Goal: Task Accomplishment & Management: Use online tool/utility

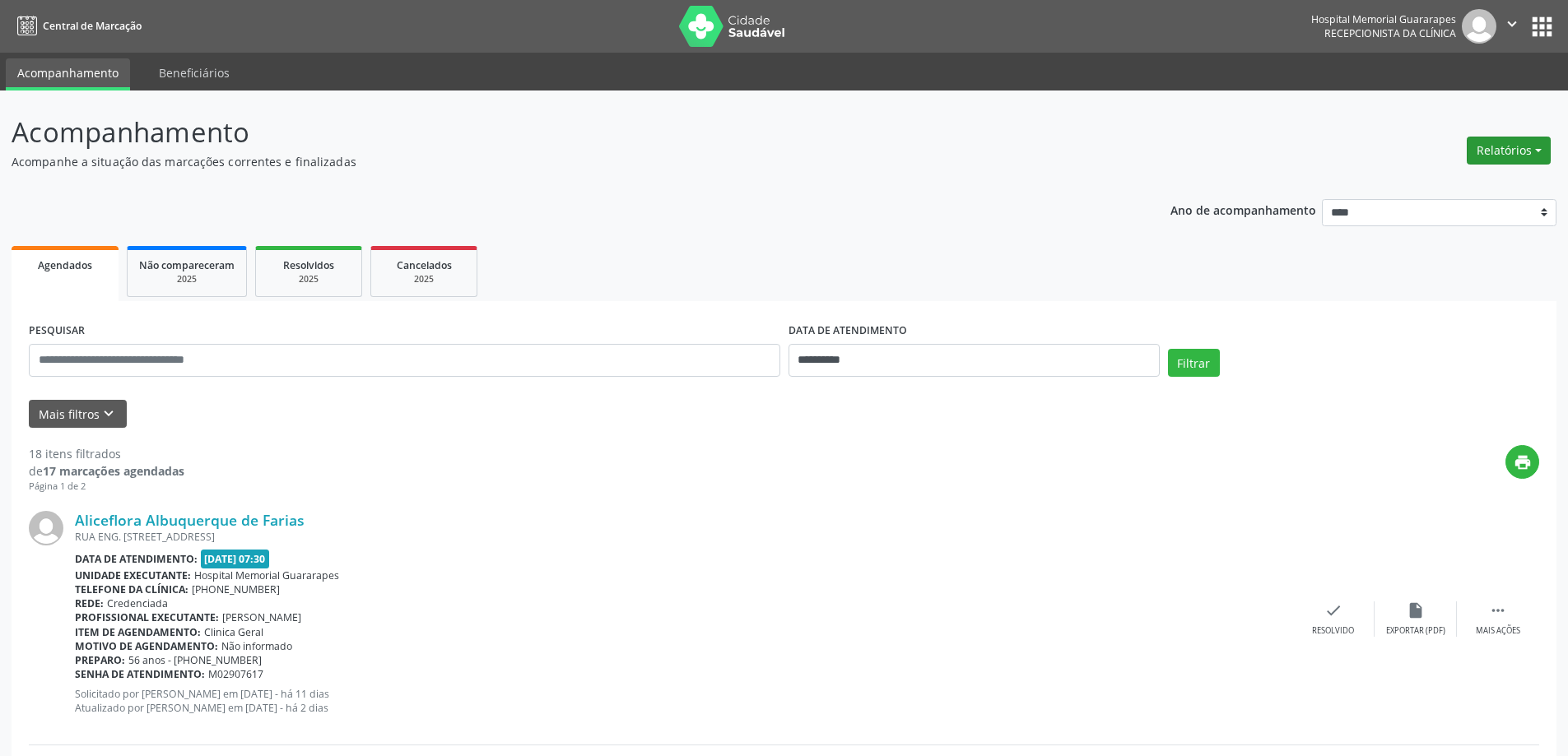
click at [1489, 150] on button "Relatórios" at bounding box center [1508, 150] width 84 height 28
click at [1431, 191] on link "Agendamentos" at bounding box center [1463, 186] width 177 height 23
select select "*"
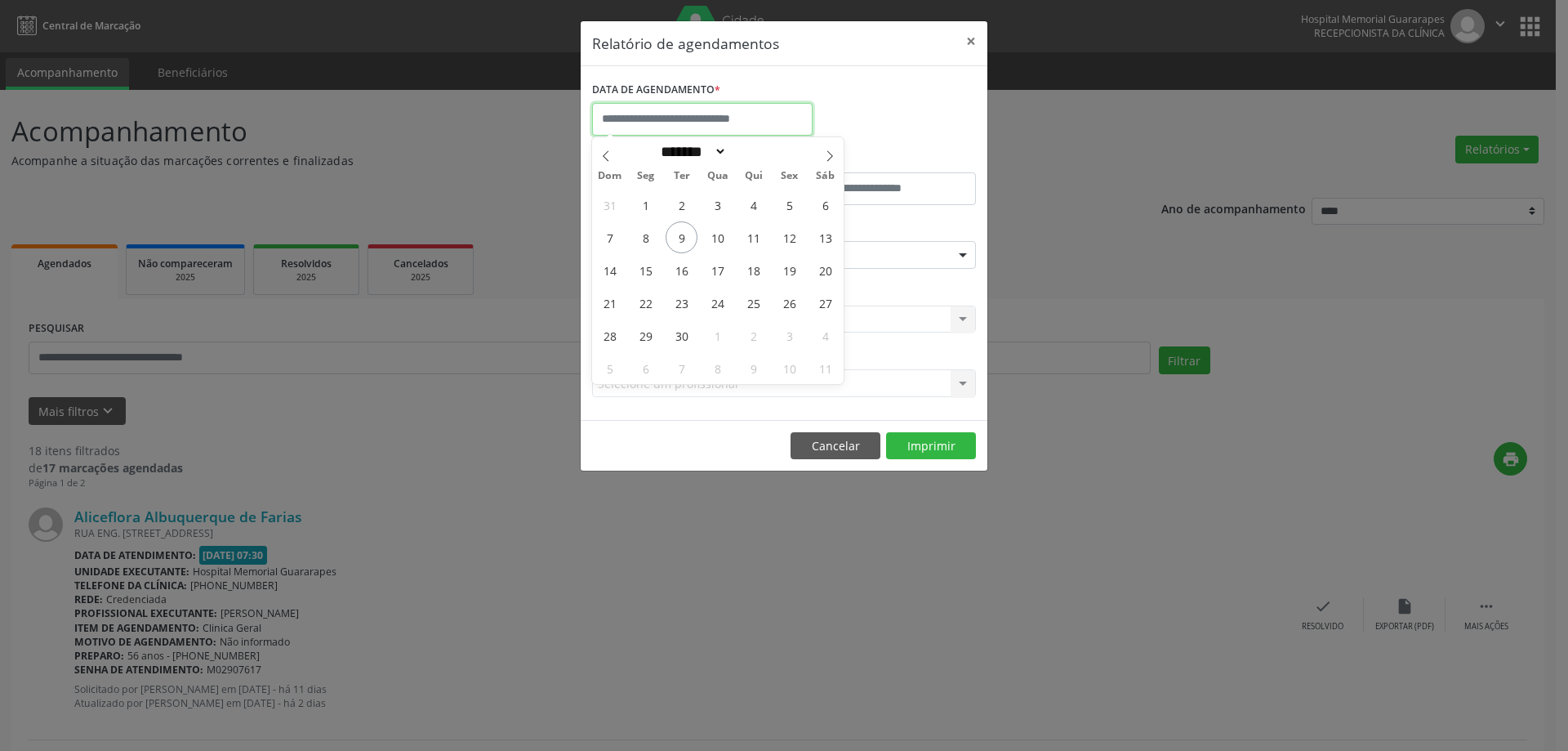
click at [685, 122] on input "text" at bounding box center [702, 119] width 221 height 33
click at [707, 234] on span "10" at bounding box center [717, 237] width 32 height 32
type input "**********"
click at [707, 234] on span "10" at bounding box center [717, 237] width 32 height 32
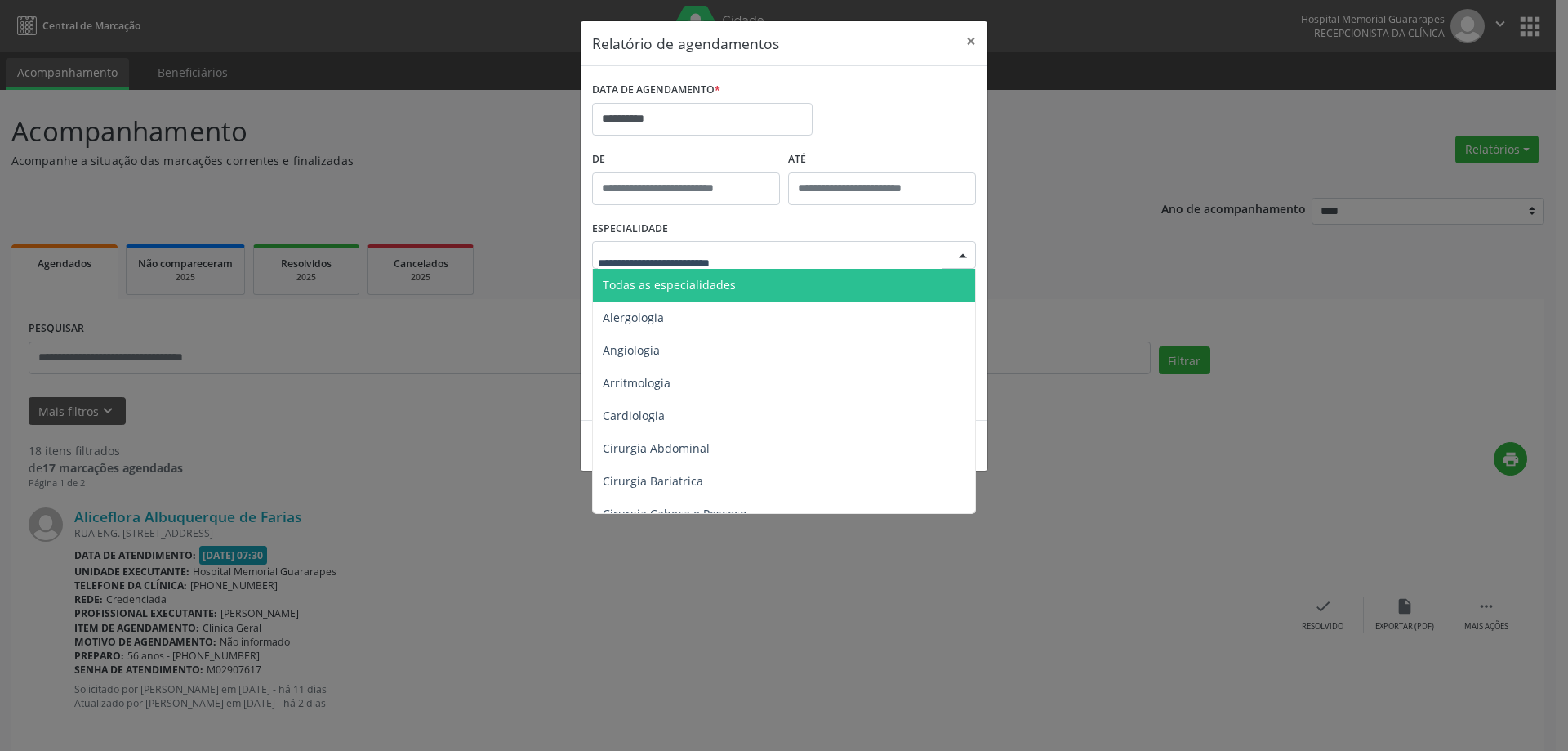
drag, startPoint x: 772, startPoint y: 268, endPoint x: 771, endPoint y: 259, distance: 9.1
click at [771, 268] on div "Todas as especialidades Alergologia Angiologia Arritmologia Cardiologia Cirurgi…" at bounding box center [784, 255] width 384 height 28
click at [760, 285] on span "Todas as especialidades" at bounding box center [785, 286] width 385 height 33
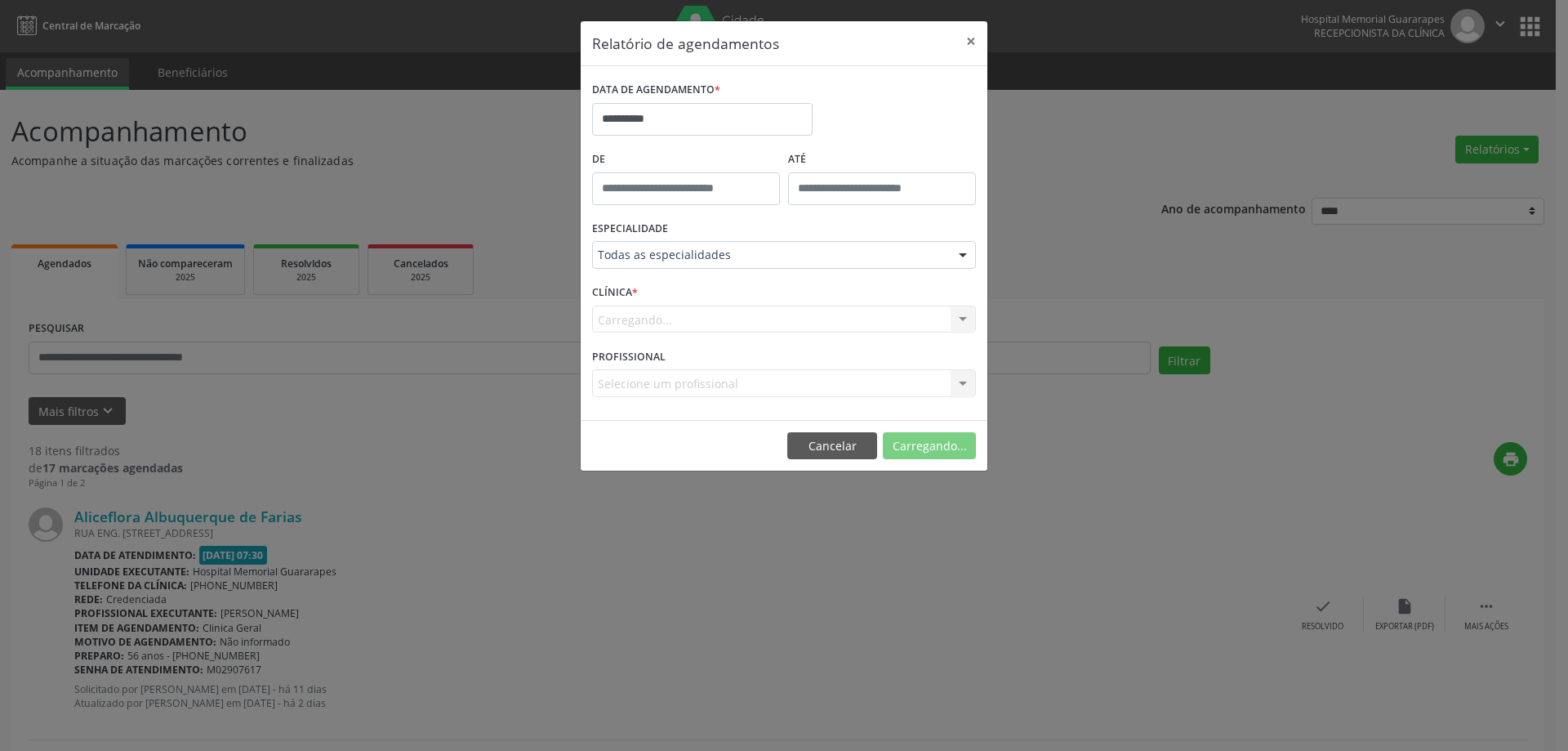
click at [760, 285] on form "**********" at bounding box center [784, 243] width 384 height 331
click at [919, 438] on button "Imprimir" at bounding box center [931, 446] width 90 height 28
